Goal: Information Seeking & Learning: Learn about a topic

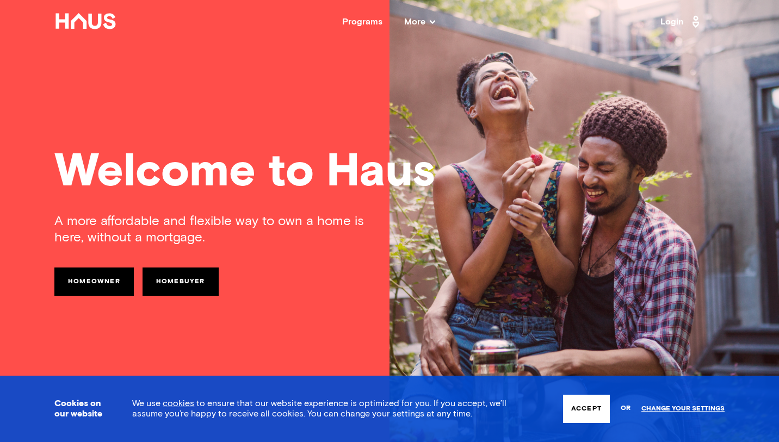
click at [601, 409] on button "Accept" at bounding box center [586, 409] width 47 height 28
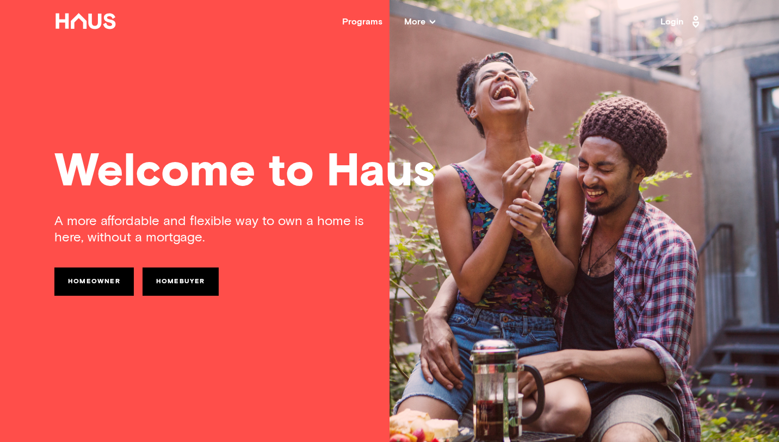
click at [368, 19] on div "Programs" at bounding box center [362, 21] width 40 height 9
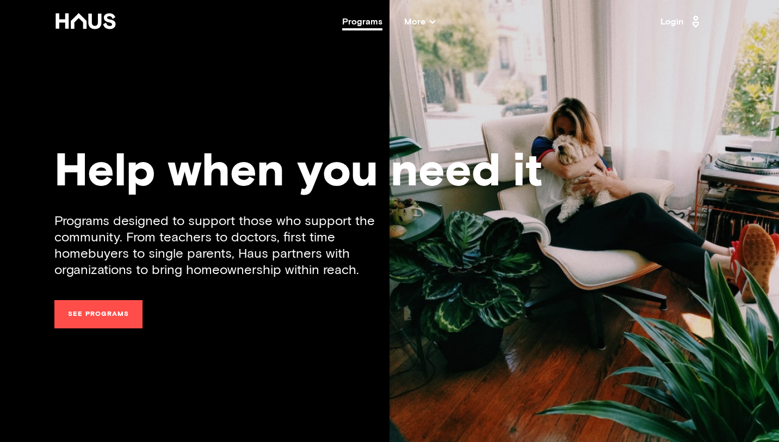
click at [419, 17] on span "More" at bounding box center [419, 21] width 31 height 9
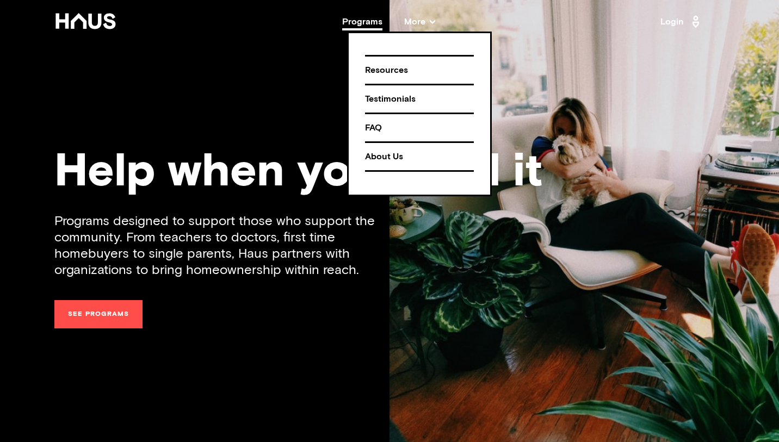
click at [126, 307] on link "See programs" at bounding box center [98, 314] width 88 height 28
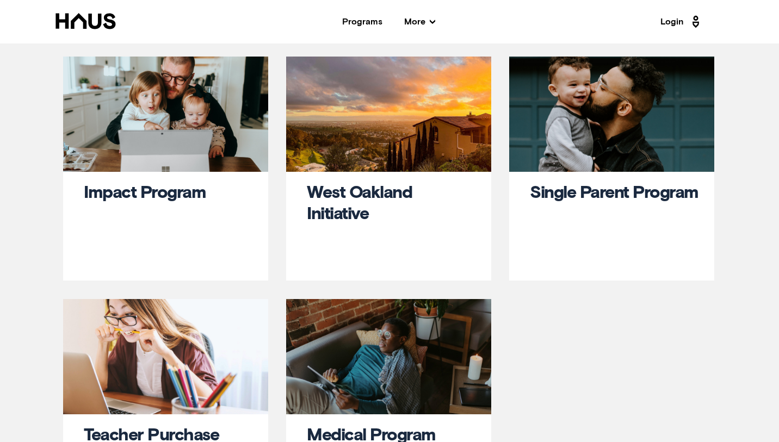
click at [67, 8] on nav "Back Programs More Resources Testimonials FAQ About Us Login" at bounding box center [389, 22] width 779 height 44
click at [84, 19] on icon at bounding box center [85, 21] width 60 height 16
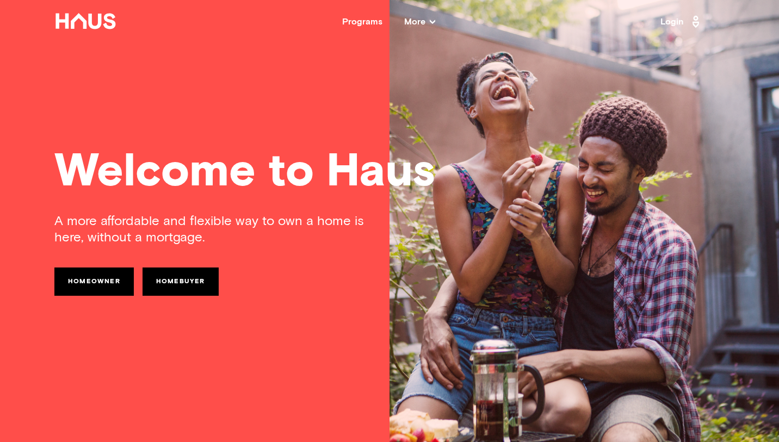
click at [118, 281] on link "Homeowner" at bounding box center [93, 282] width 79 height 28
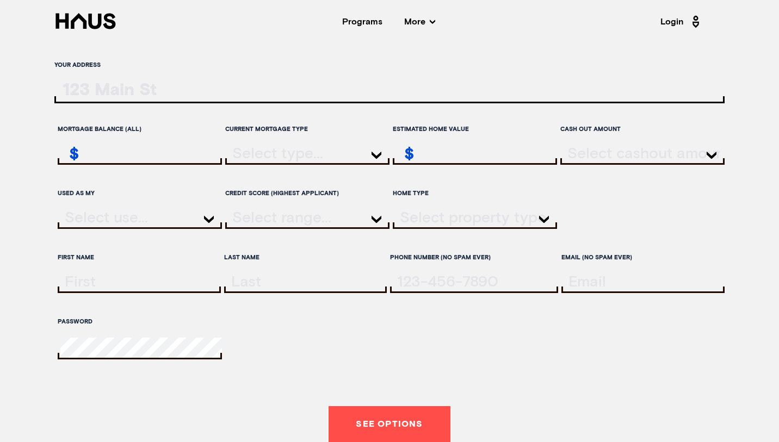
click at [424, 11] on nav "Back Programs More Resources Testimonials FAQ About Us Login" at bounding box center [389, 22] width 779 height 44
click at [425, 19] on span "More" at bounding box center [419, 21] width 31 height 9
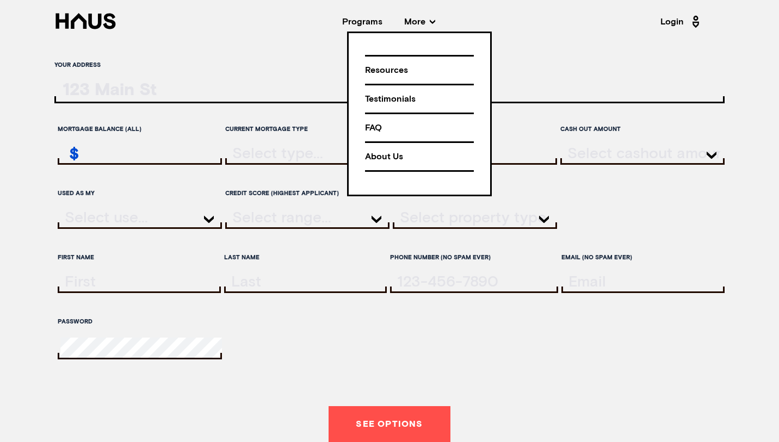
click at [398, 121] on div "FAQ" at bounding box center [419, 128] width 109 height 19
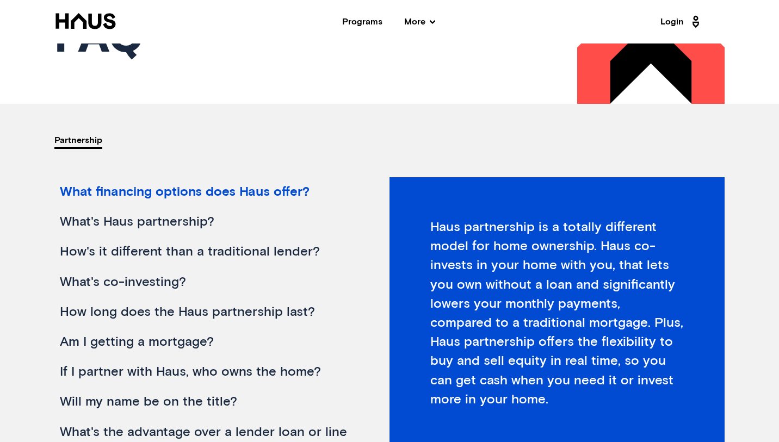
scroll to position [121, 0]
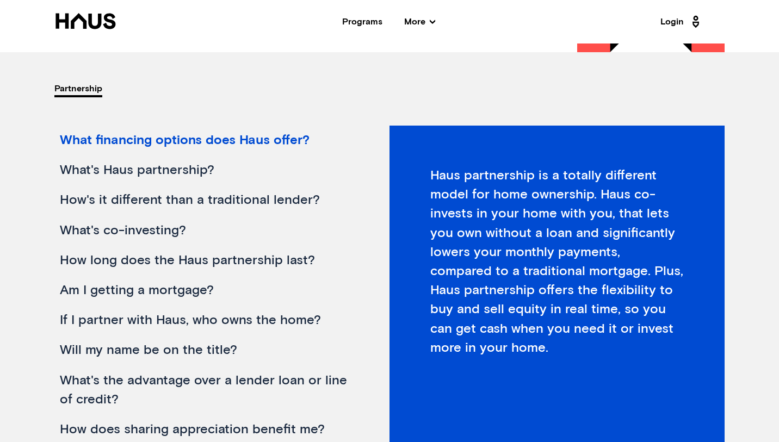
click at [196, 175] on div "What's Haus partnership?" at bounding box center [204, 171] width 301 height 30
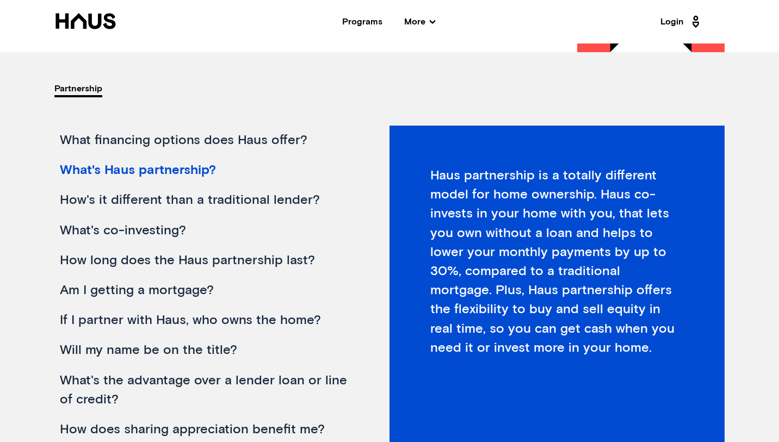
click at [178, 202] on div "How's it different than a traditional lender?" at bounding box center [204, 200] width 301 height 30
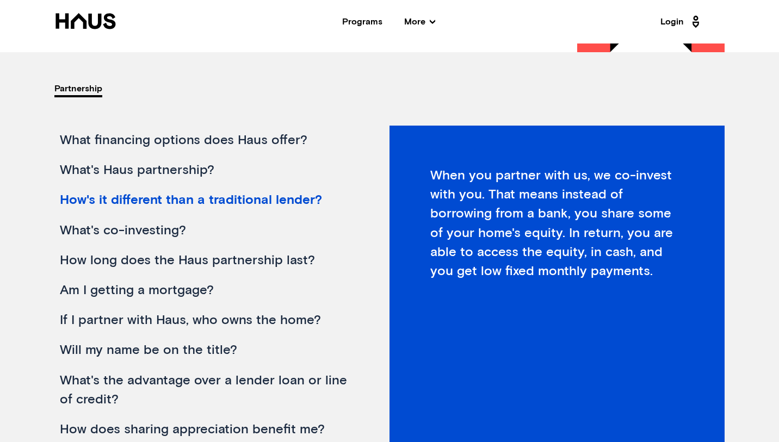
click at [160, 232] on div "What's co-investing?" at bounding box center [204, 231] width 301 height 30
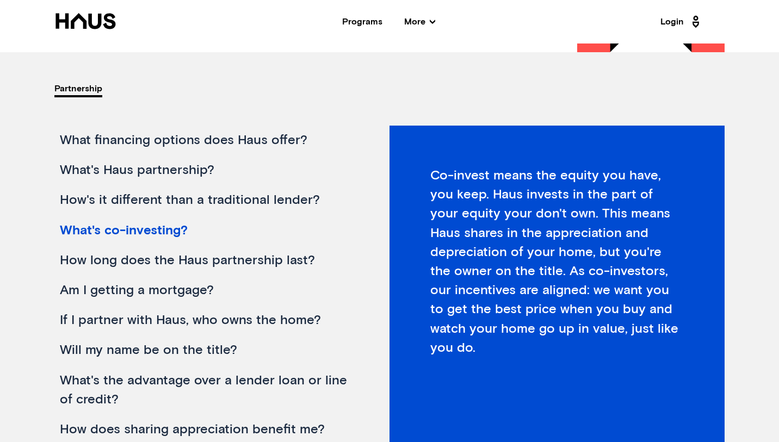
click at [154, 264] on div "How long does the Haus partnership last?" at bounding box center [204, 261] width 301 height 30
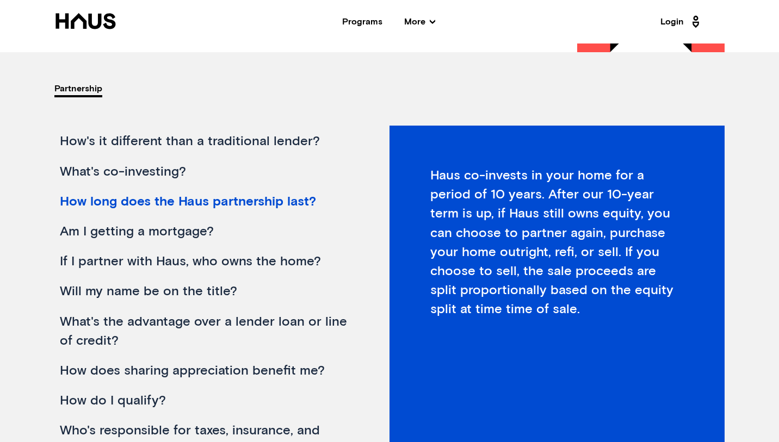
scroll to position [66, 0]
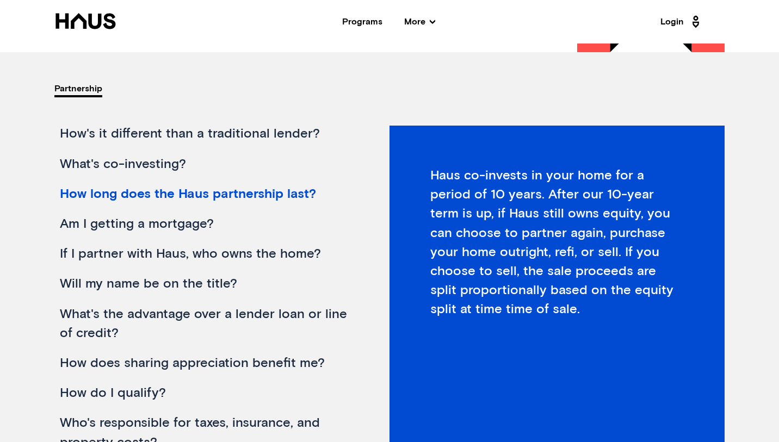
click at [150, 229] on div "Am I getting a mortgage?" at bounding box center [204, 224] width 301 height 30
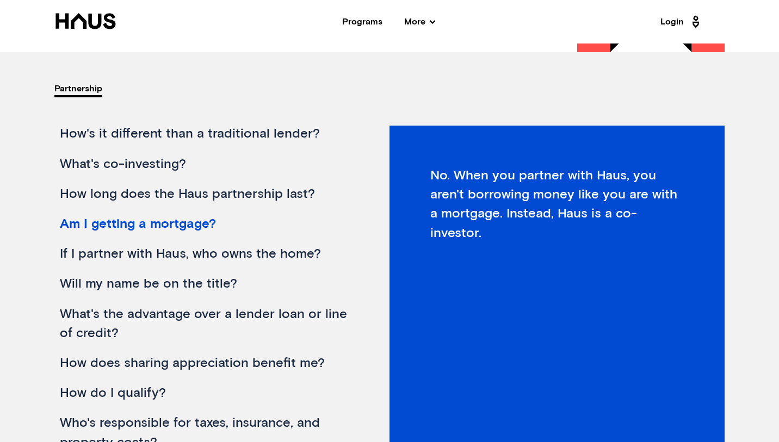
click at [148, 251] on div "If I partner with Haus, who owns the home?" at bounding box center [204, 254] width 301 height 30
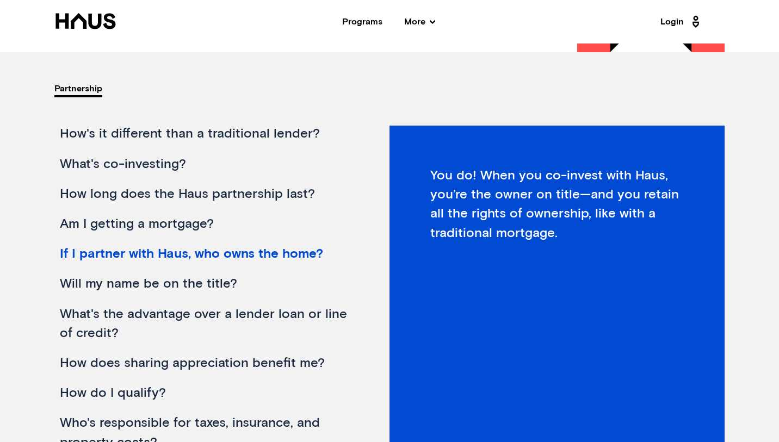
click at [142, 281] on div "Will my name be on the title?" at bounding box center [204, 284] width 301 height 30
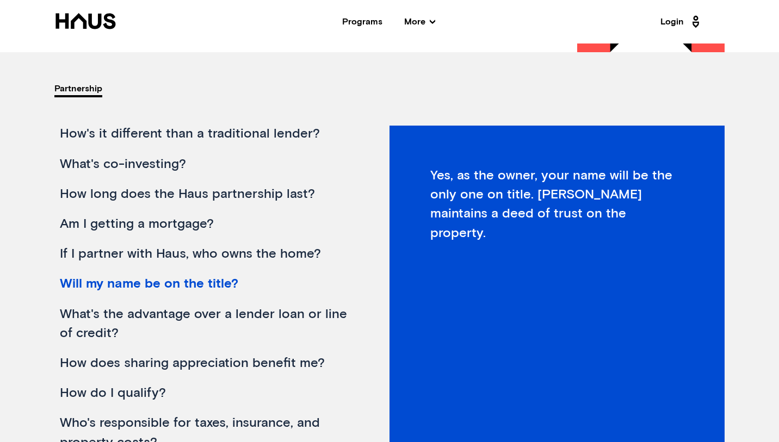
click at [140, 318] on div "What's the advantage over a lender loan or line of credit?" at bounding box center [204, 324] width 301 height 49
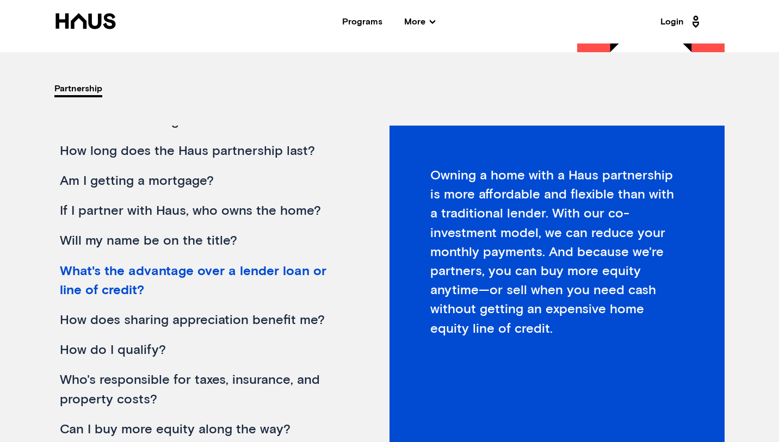
scroll to position [148, 0]
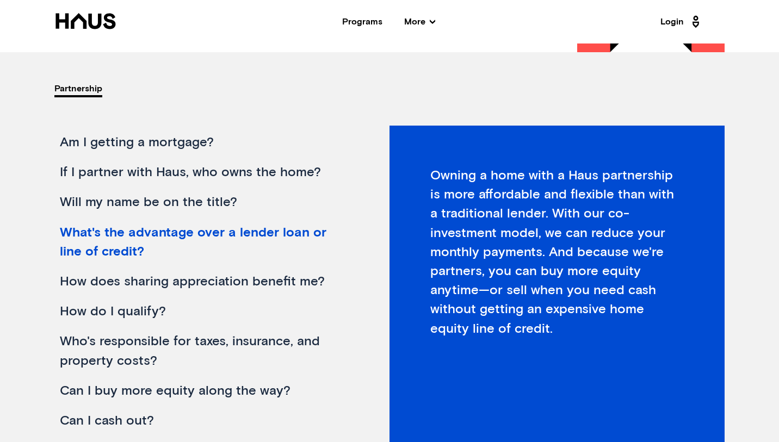
click at [140, 318] on div "How do I qualify?" at bounding box center [204, 312] width 301 height 30
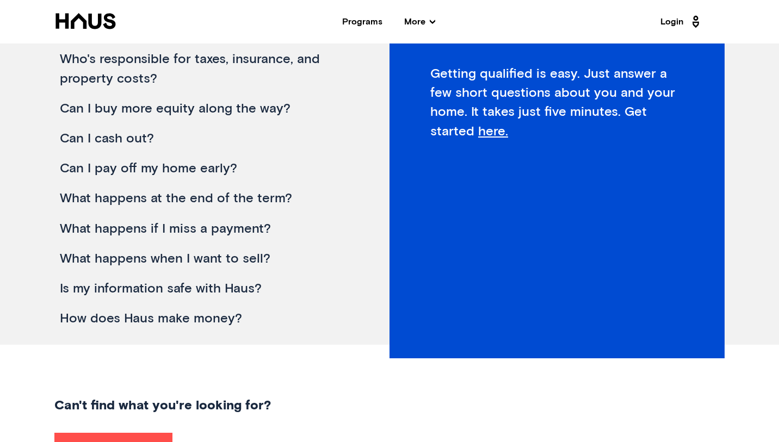
scroll to position [224, 0]
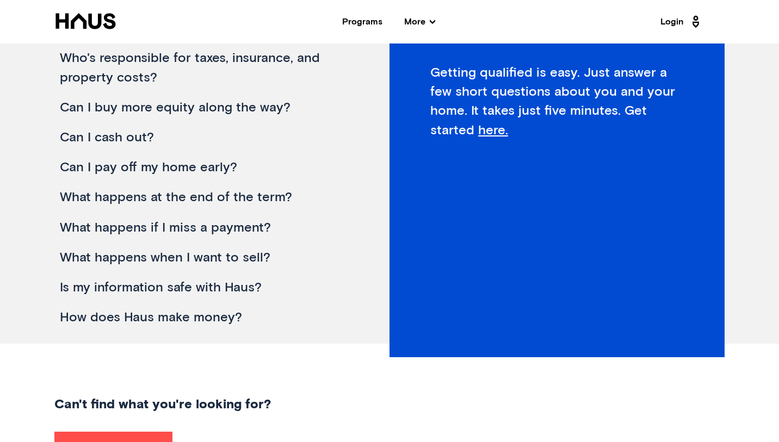
click at [142, 326] on div "How does Haus make money?" at bounding box center [204, 318] width 301 height 30
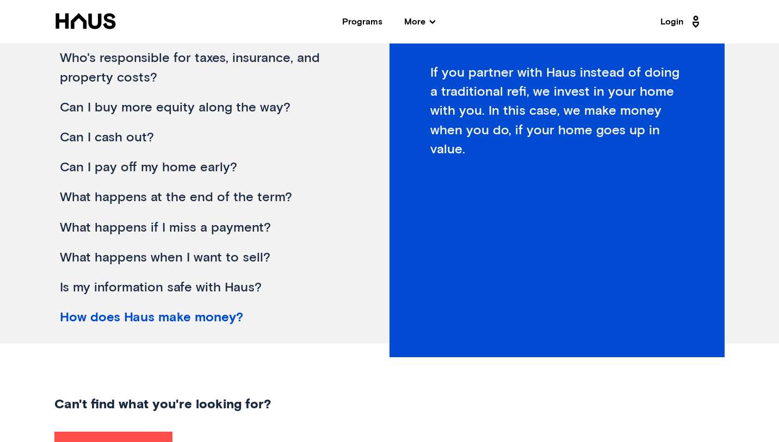
click at [143, 321] on div "How does Haus make money?" at bounding box center [204, 318] width 301 height 30
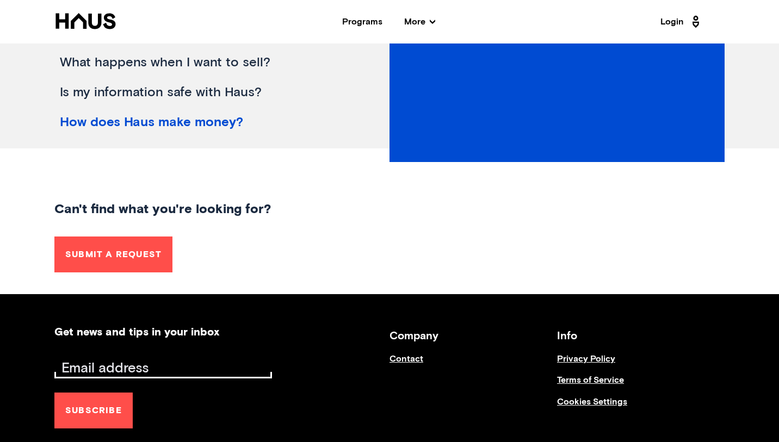
scroll to position [420, 0]
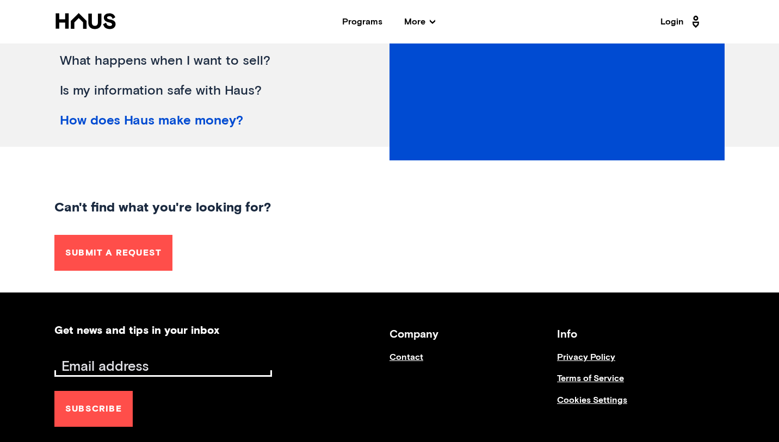
click at [404, 330] on h3 "Company" at bounding box center [473, 334] width 168 height 19
click at [406, 337] on h3 "Company" at bounding box center [473, 334] width 168 height 19
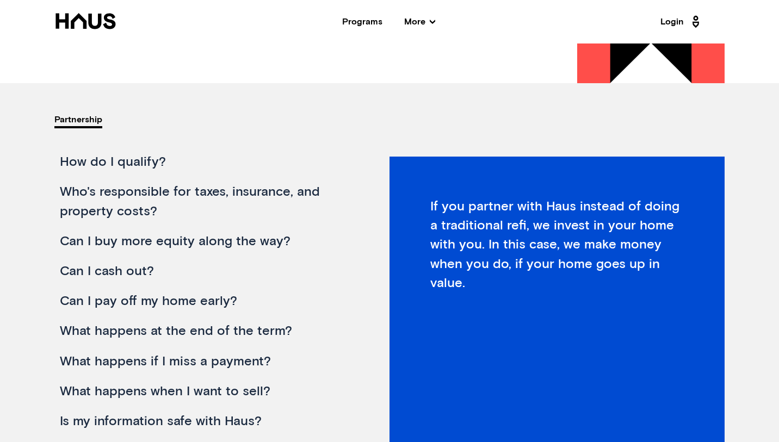
scroll to position [0, 0]
